Goal: Information Seeking & Learning: Learn about a topic

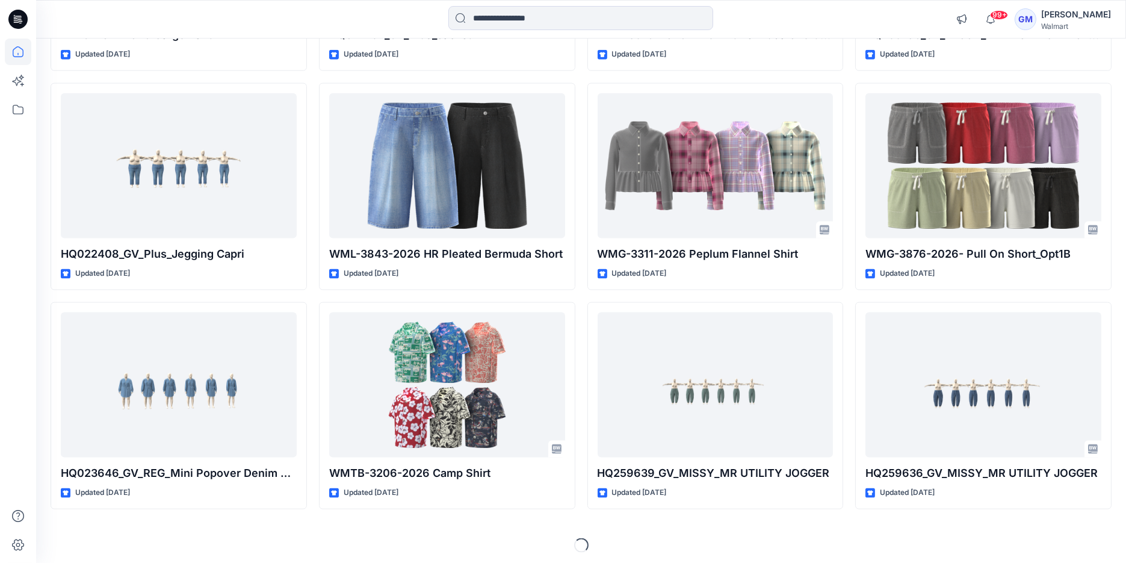
scroll to position [3595, 0]
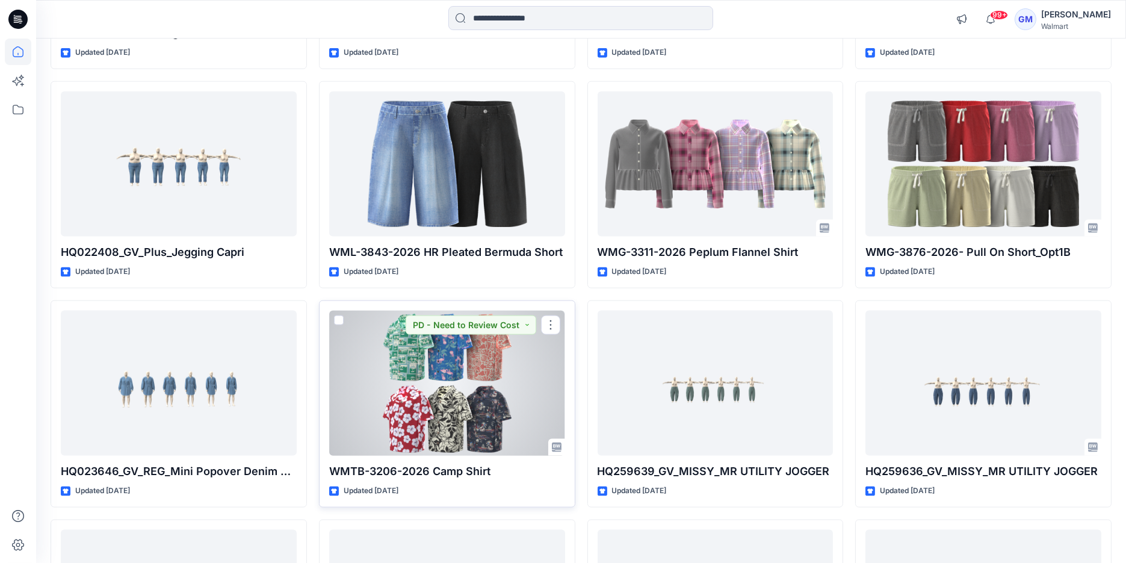
click at [470, 410] on div at bounding box center [447, 384] width 236 height 146
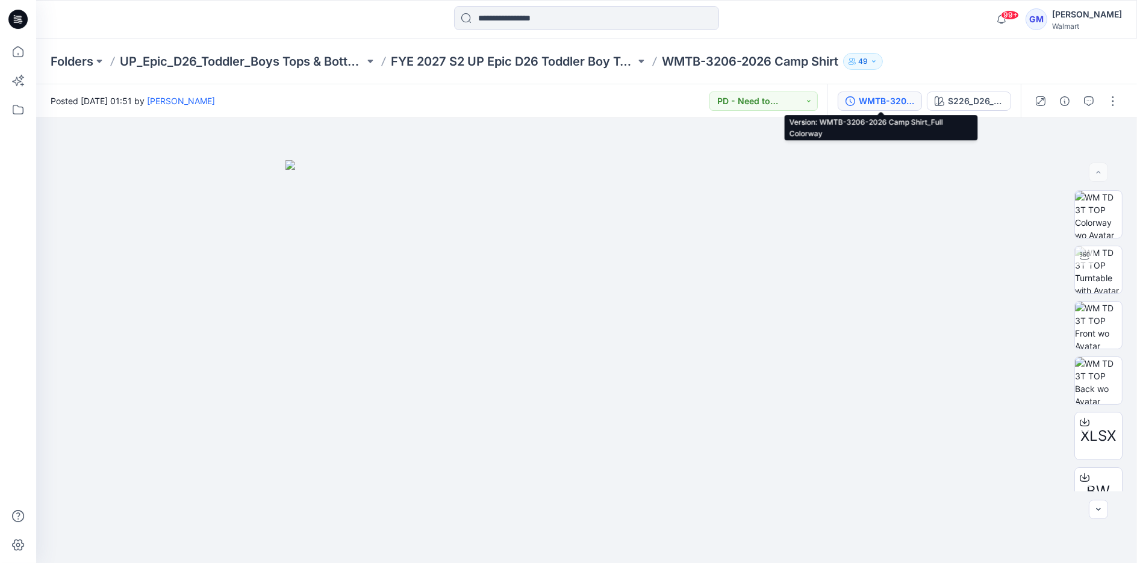
click at [904, 103] on div "WMTB-3206-2026 Camp Shirt_Full Colorway" at bounding box center [886, 101] width 55 height 13
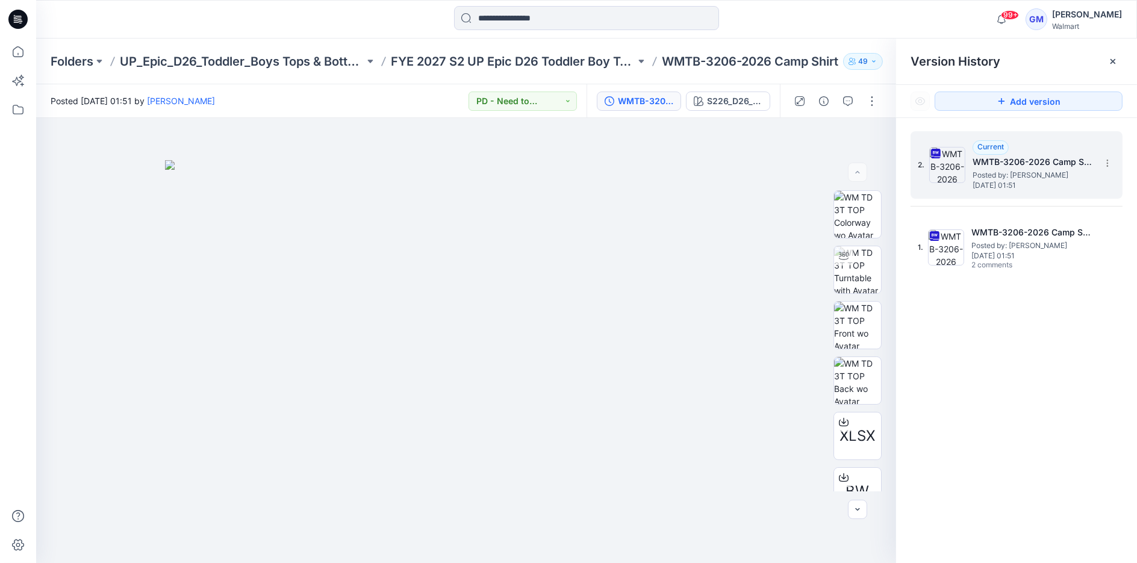
click at [948, 184] on div "2. Current WMTB-3206-2026 Camp Shirt_Full Colorway Posted by: [PERSON_NAME] [DA…" at bounding box center [1008, 165] width 181 height 58
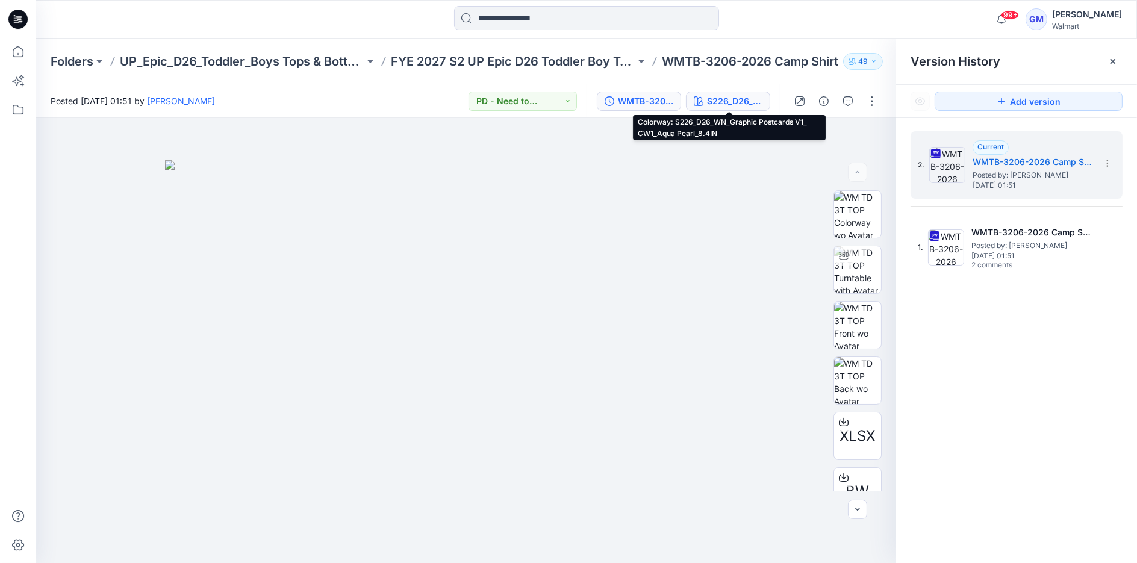
click at [731, 92] on button "S226_D26_WN_Graphic Postcards V1_ CW1_Aqua Pearl_8.4IN" at bounding box center [728, 101] width 84 height 19
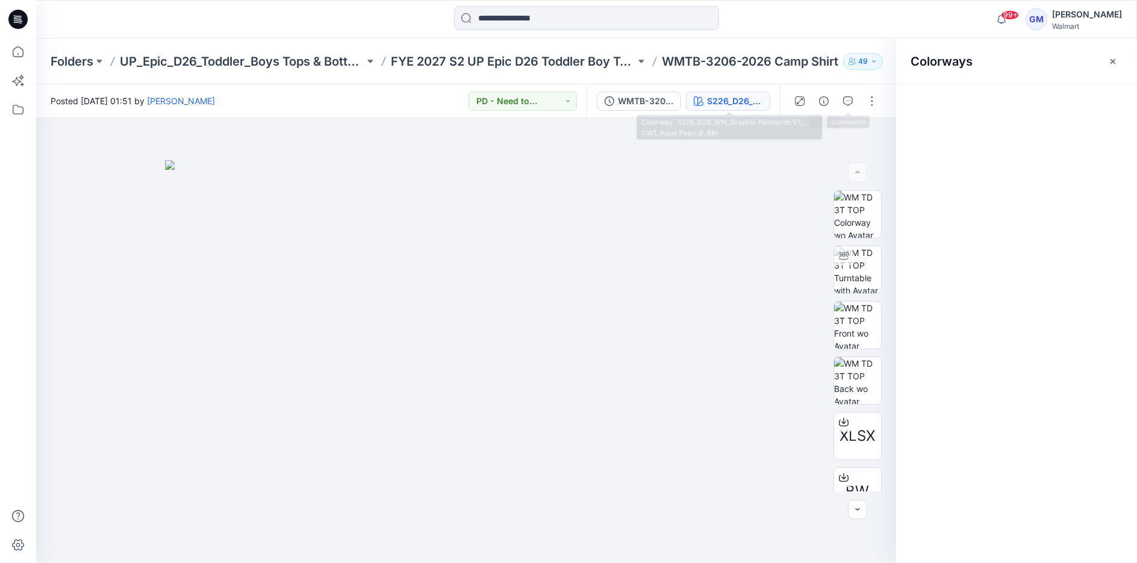
click at [733, 96] on div "S226_D26_WN_Graphic Postcards V1_ CW1_Aqua Pearl_8.4IN" at bounding box center [734, 101] width 55 height 13
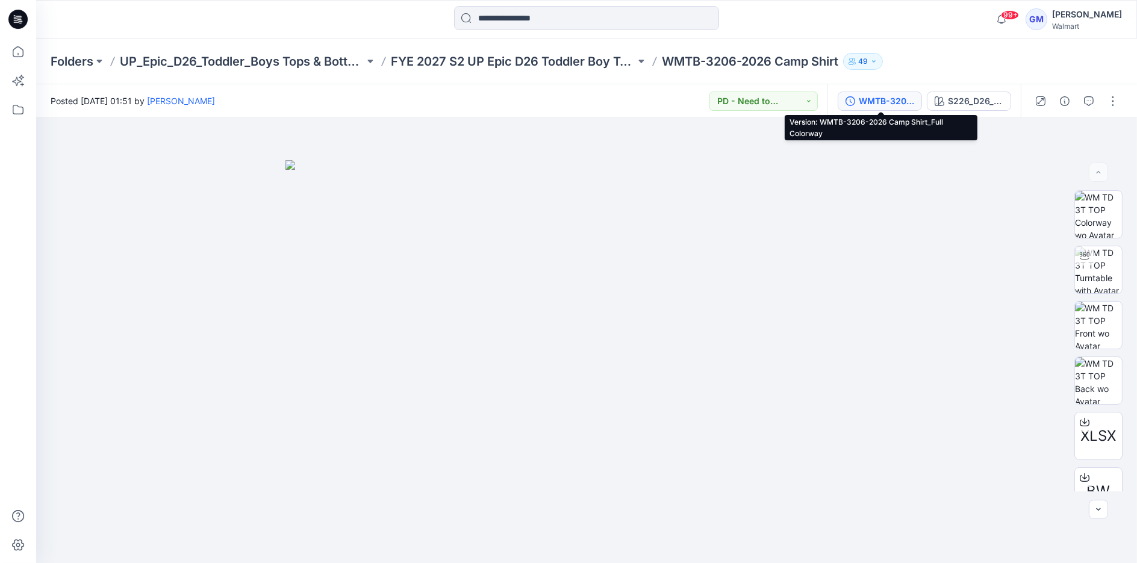
click at [880, 101] on div "WMTB-3206-2026 Camp Shirt_Full Colorway" at bounding box center [886, 101] width 55 height 13
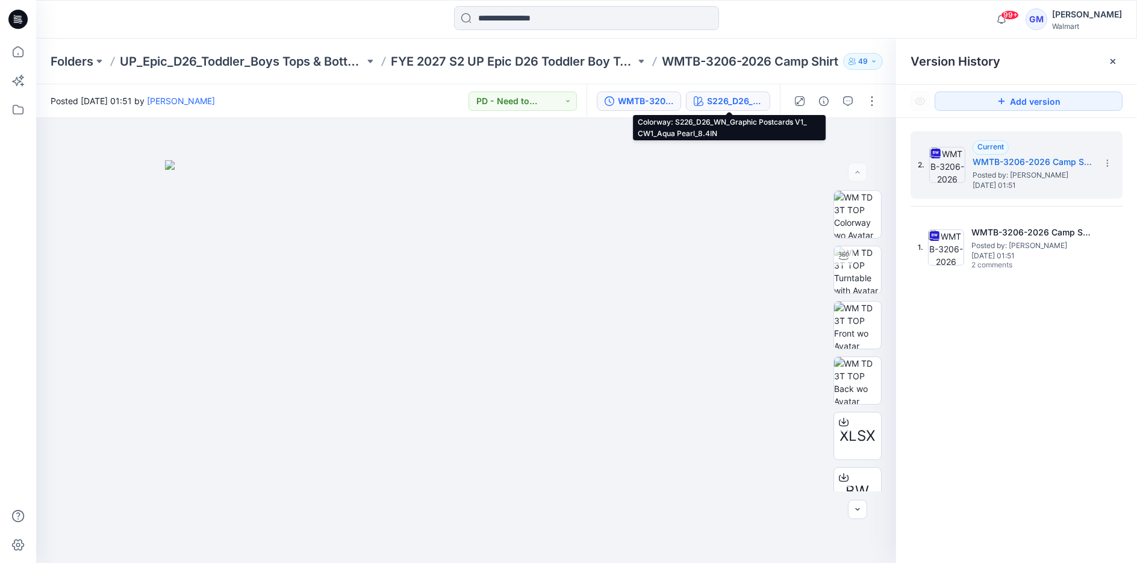
click at [736, 101] on div "S226_D26_WN_Graphic Postcards V1_ CW1_Aqua Pearl_8.4IN" at bounding box center [734, 101] width 55 height 13
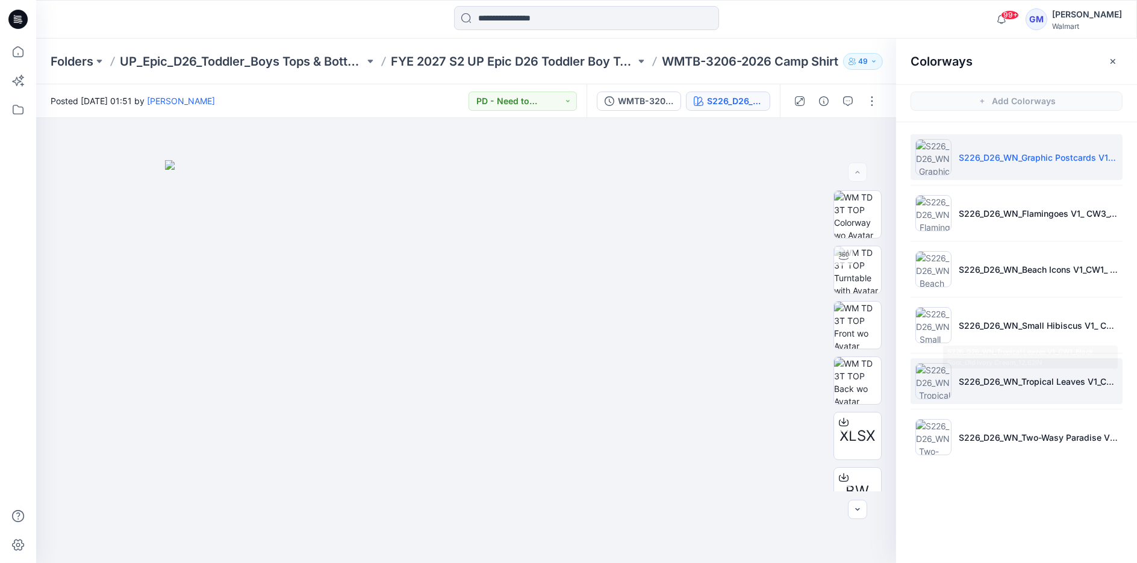
click at [939, 384] on li "S226_D26_WN_Tropical Leaves V1_CW1_Black Soot_Old Ivory Cream_12.62IN" at bounding box center [1016, 381] width 212 height 46
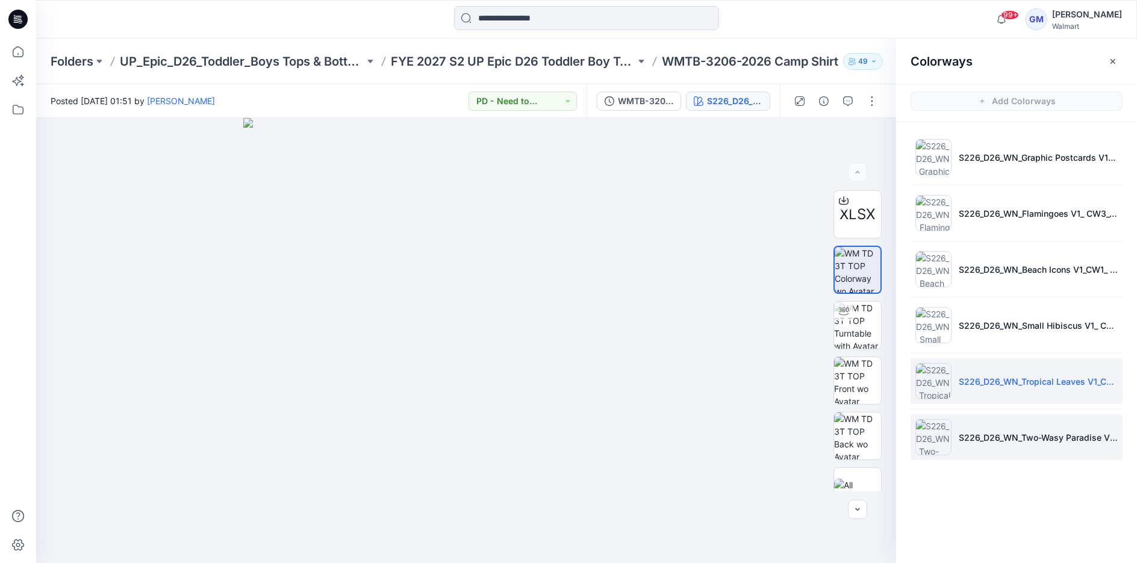
click at [930, 442] on img at bounding box center [933, 437] width 36 height 36
